Goal: Task Accomplishment & Management: Manage account settings

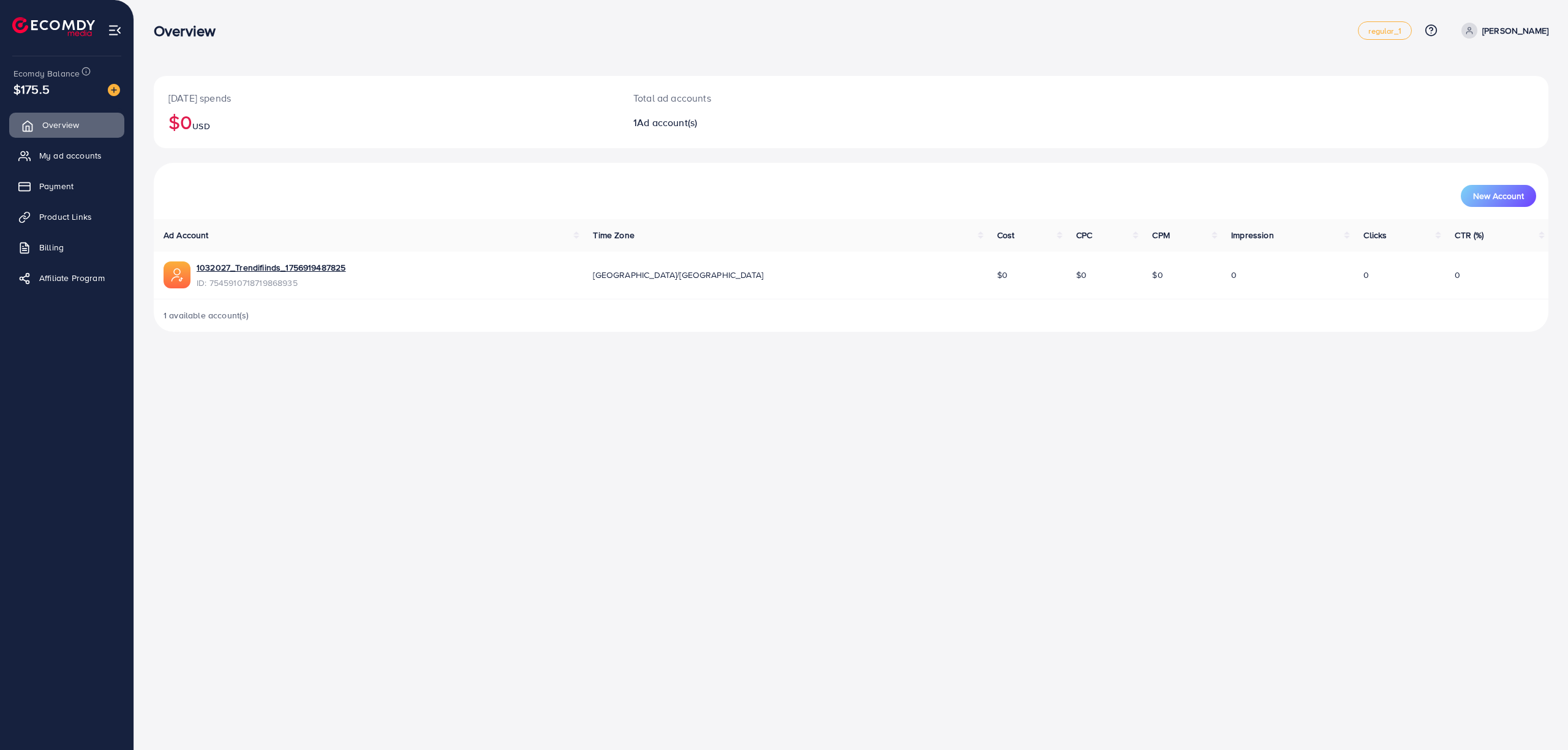
click at [70, 127] on span "Overview" at bounding box center [60, 125] width 37 height 12
click at [253, 263] on link "1032027_Trendifiinds_1756919487825" at bounding box center [271, 267] width 149 height 12
click at [64, 151] on span "My ad accounts" at bounding box center [73, 156] width 63 height 12
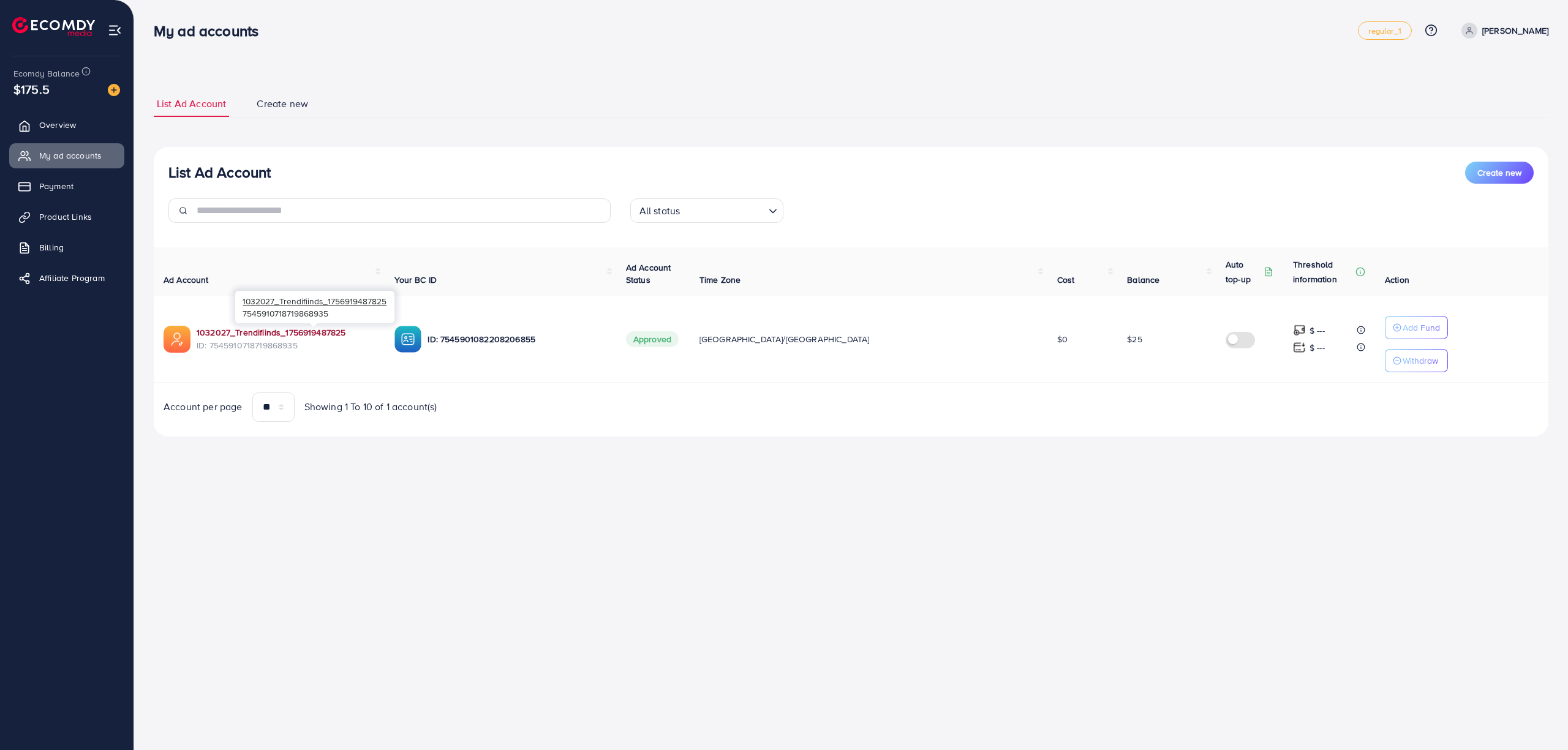
click at [285, 332] on link "1032027_Trendifiinds_1756919487825" at bounding box center [285, 333] width 178 height 12
click at [280, 331] on link "1032027_Trendifiinds_1756919487825" at bounding box center [285, 333] width 178 height 12
